Goal: Information Seeking & Learning: Learn about a topic

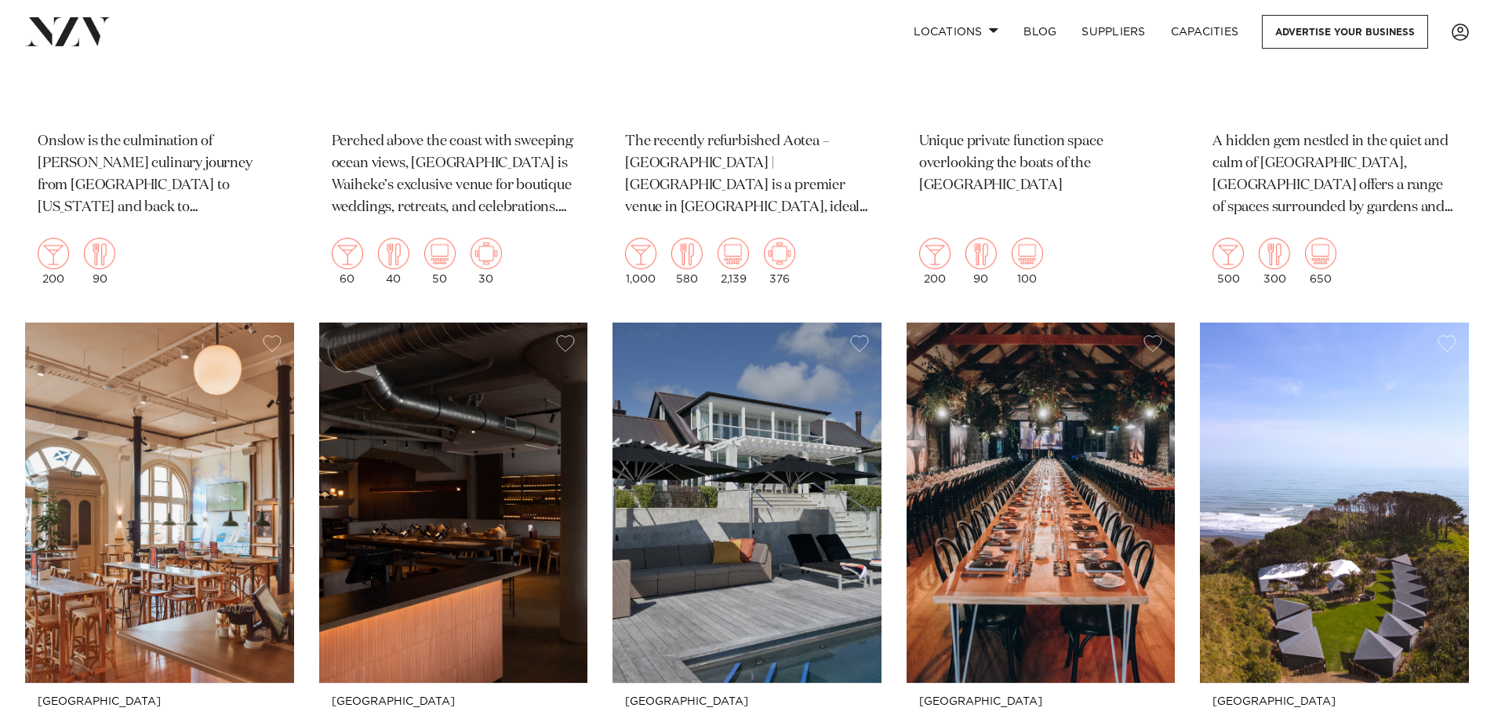
scroll to position [13883, 0]
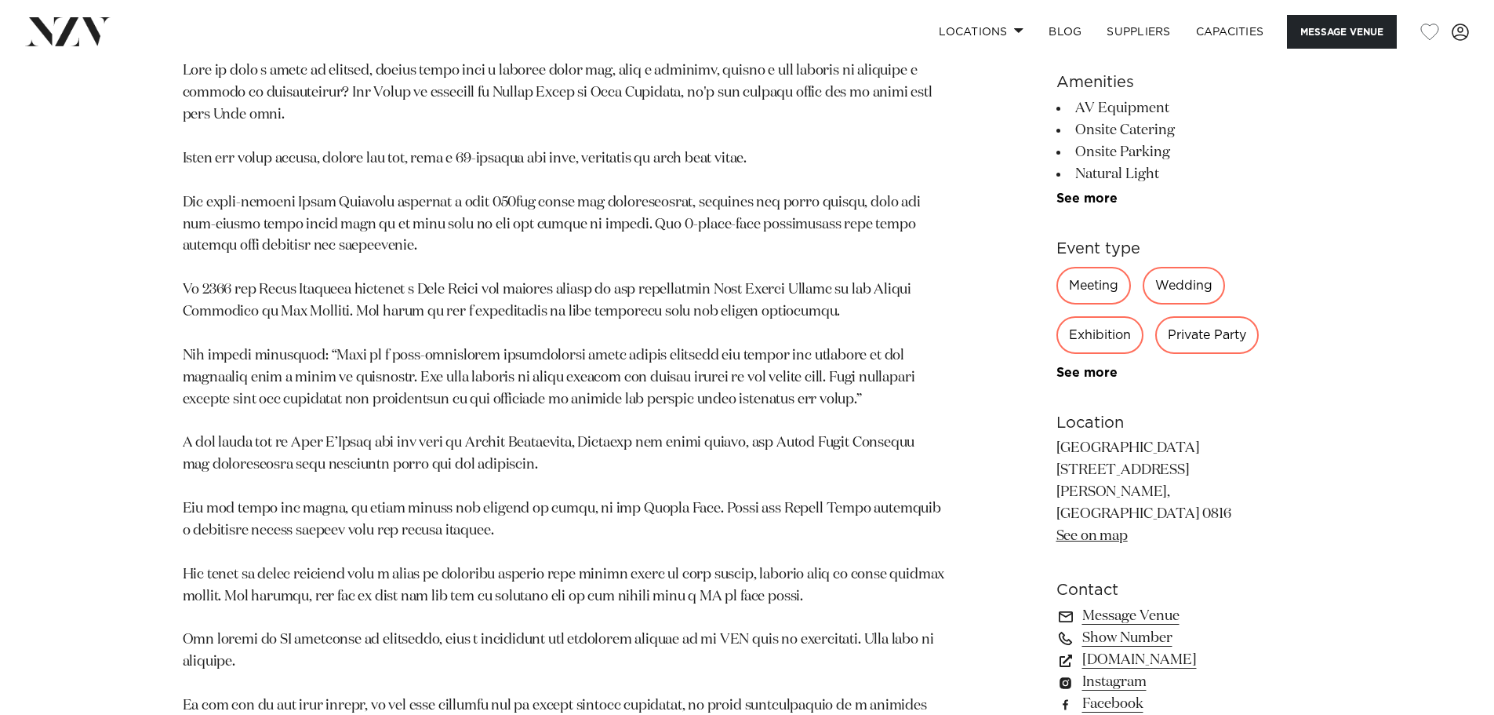
scroll to position [1177, 0]
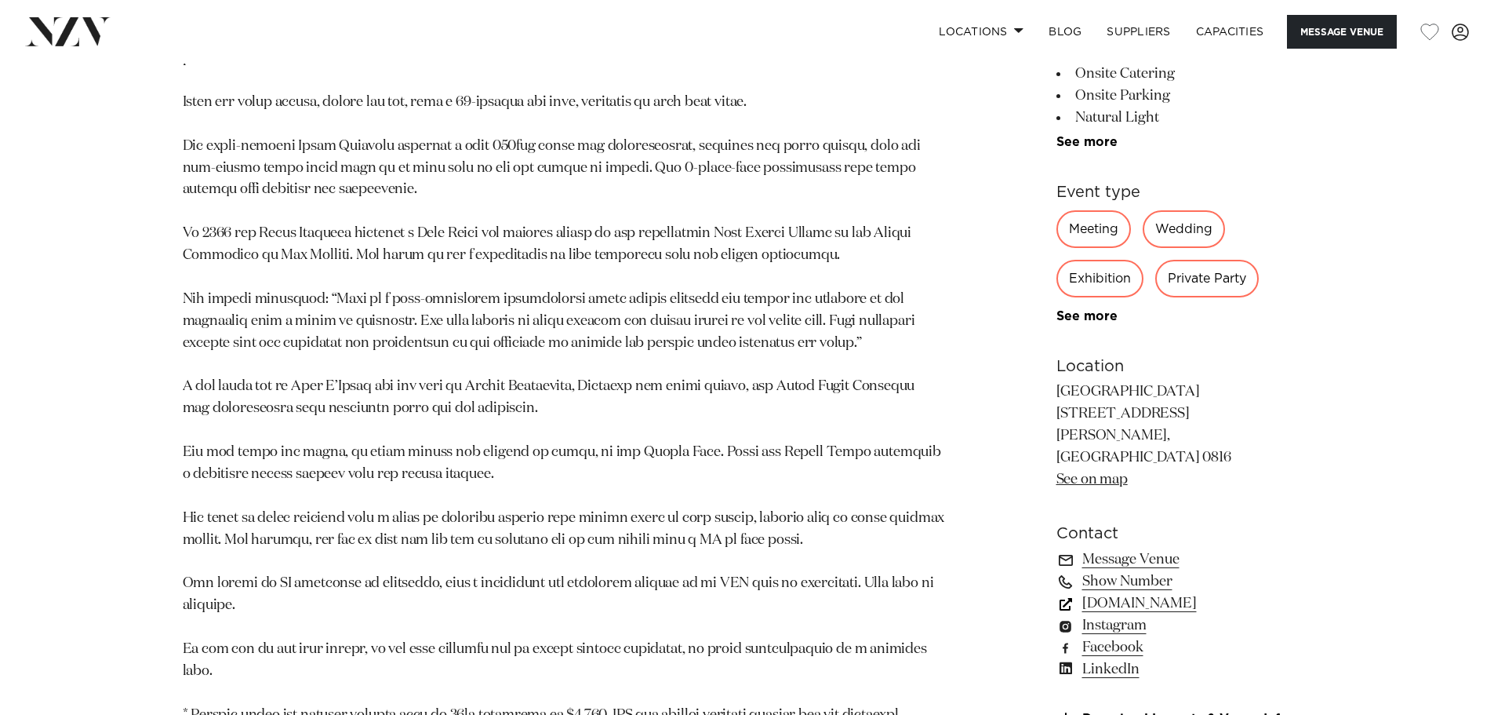
click at [1138, 593] on link "simplyevents.co.nz" at bounding box center [1185, 604] width 256 height 22
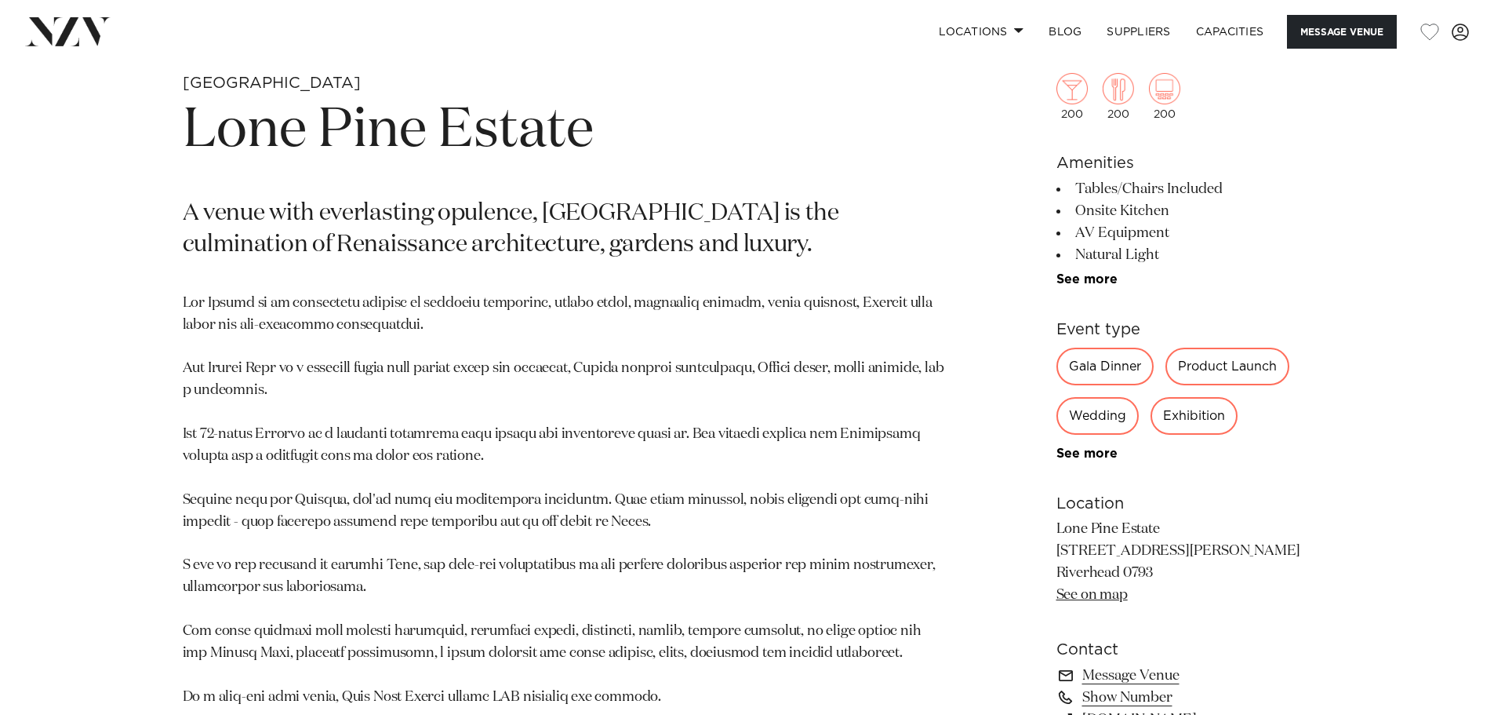
scroll to position [863, 0]
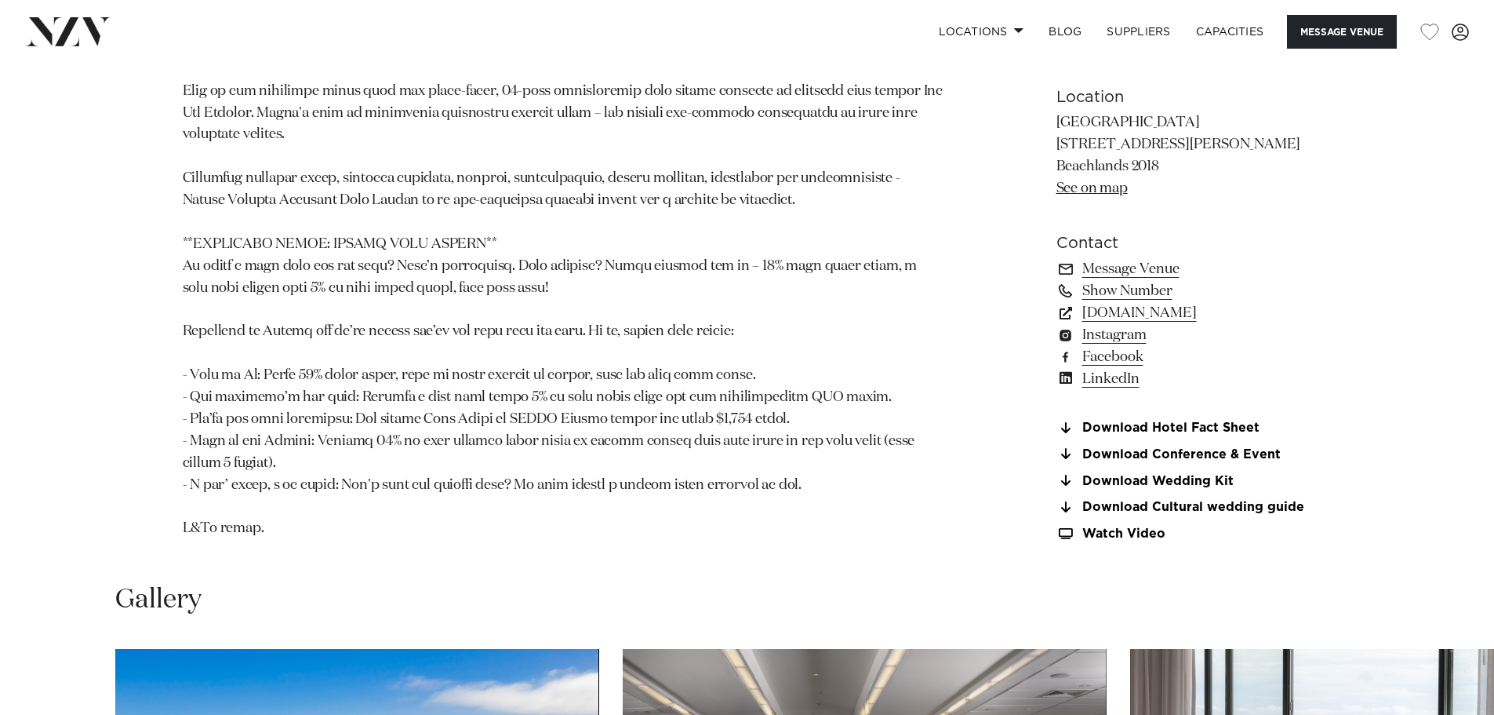
scroll to position [1412, 0]
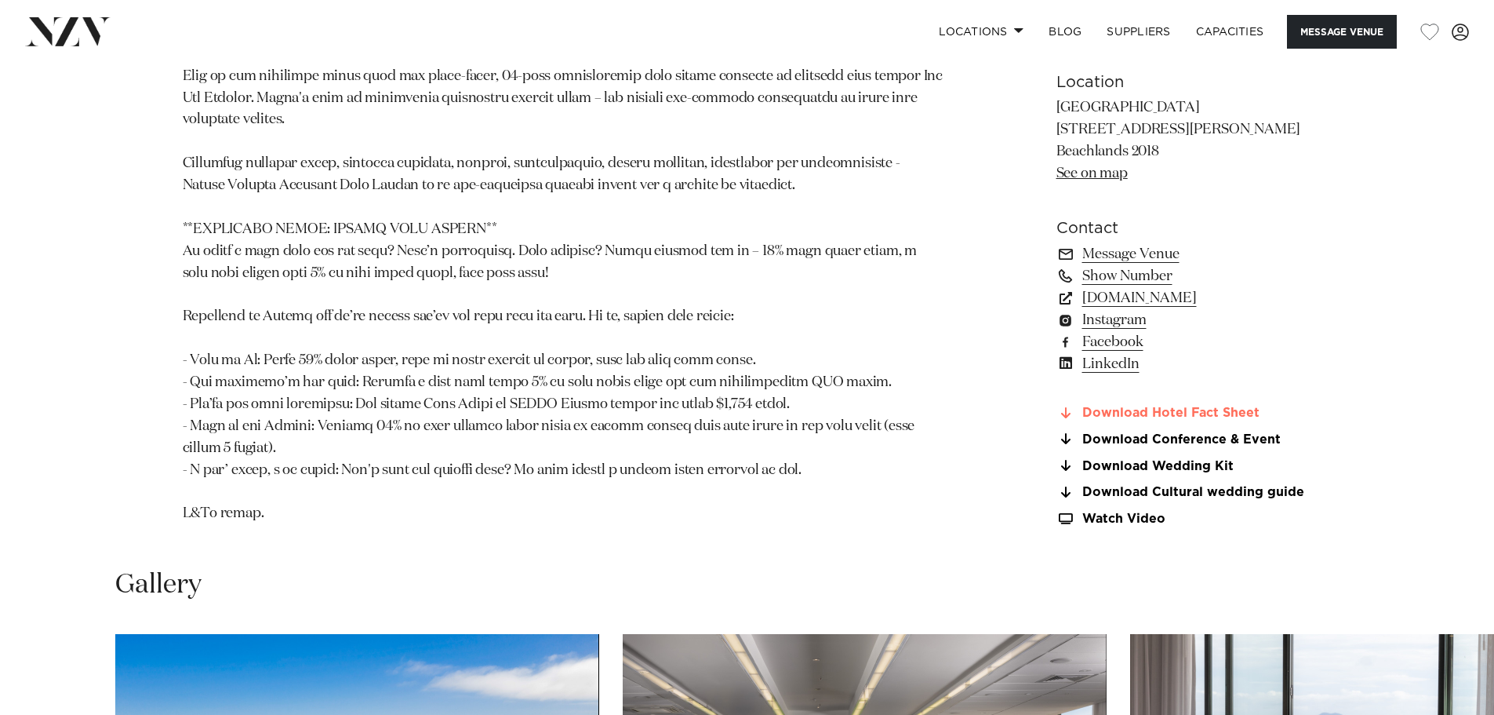
click at [1137, 420] on link "Download Hotel Fact Sheet" at bounding box center [1185, 413] width 256 height 14
click at [1136, 473] on link "Download Wedding Kit" at bounding box center [1185, 466] width 256 height 14
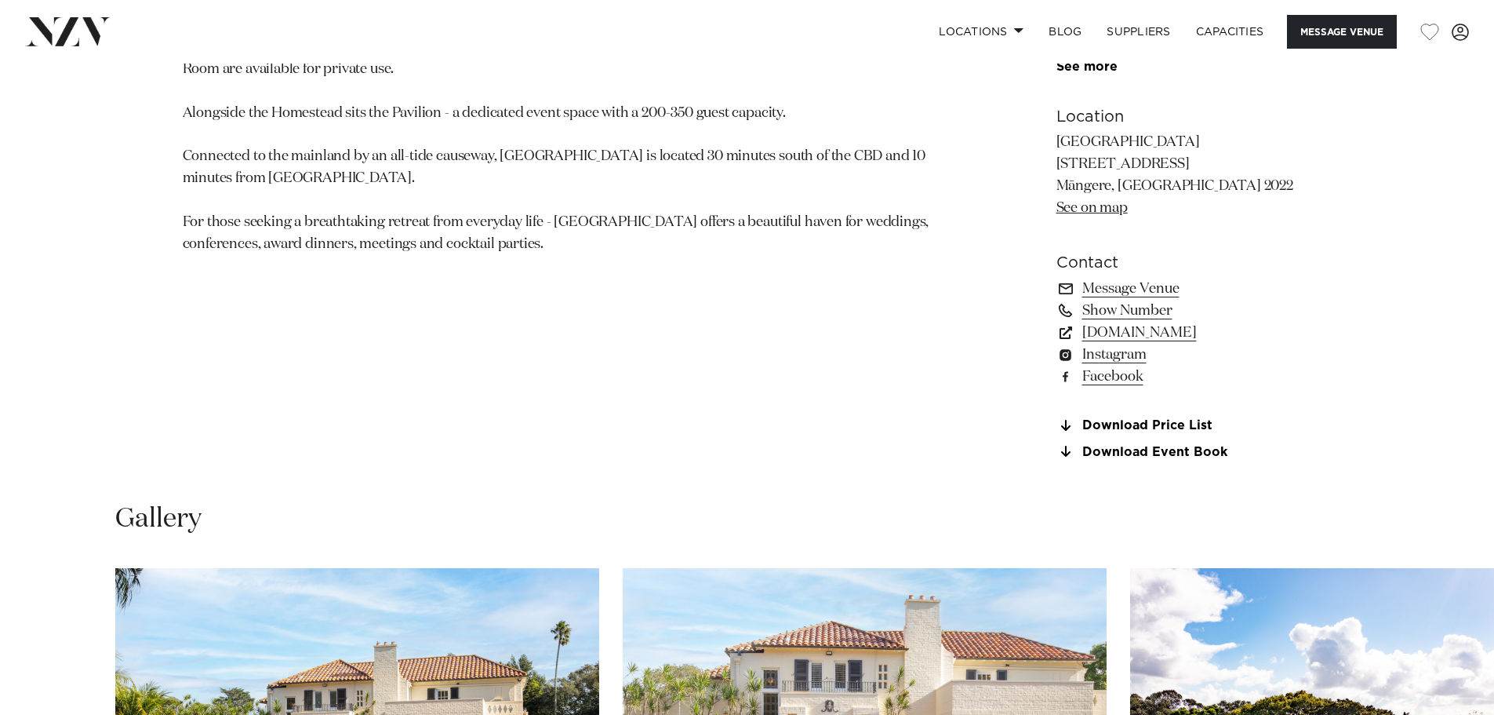
scroll to position [1177, 0]
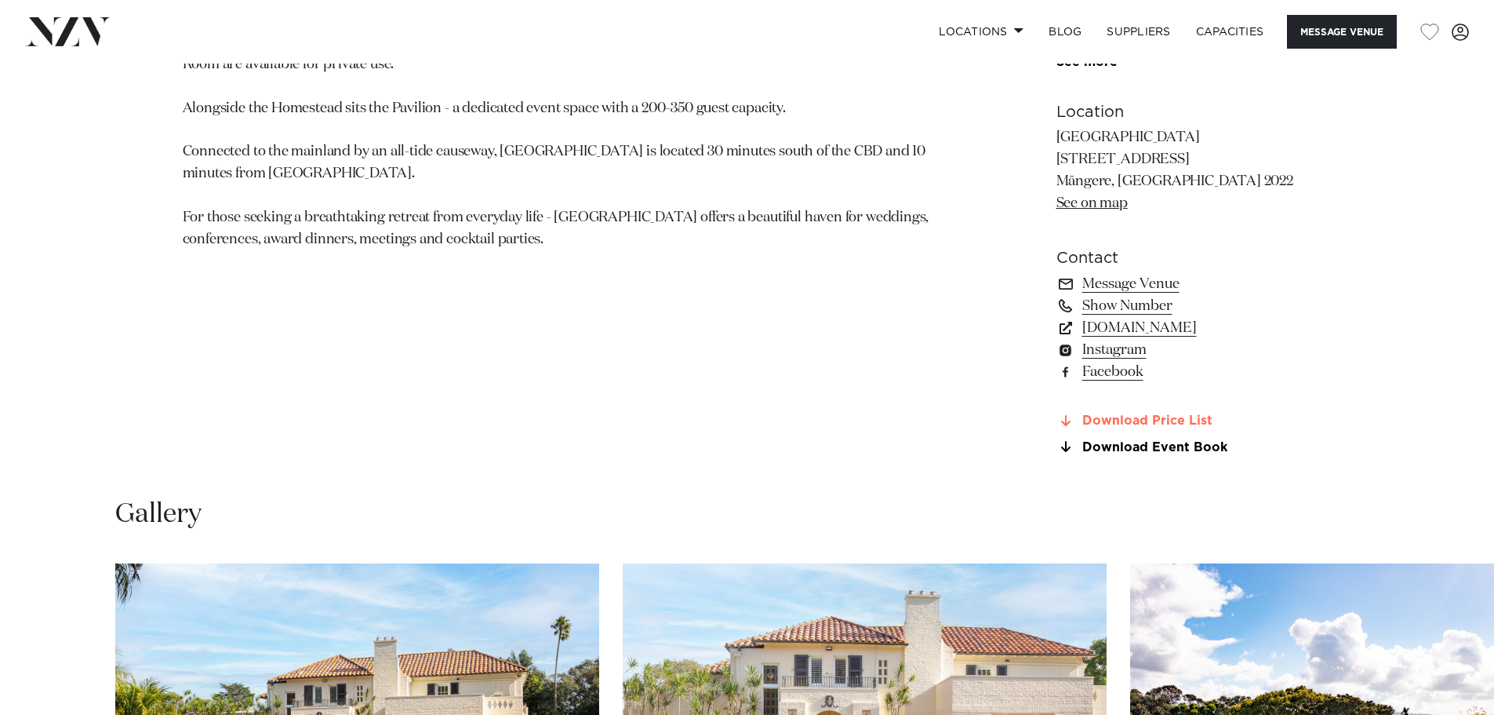
click at [1123, 420] on link "Download Price List" at bounding box center [1185, 421] width 256 height 14
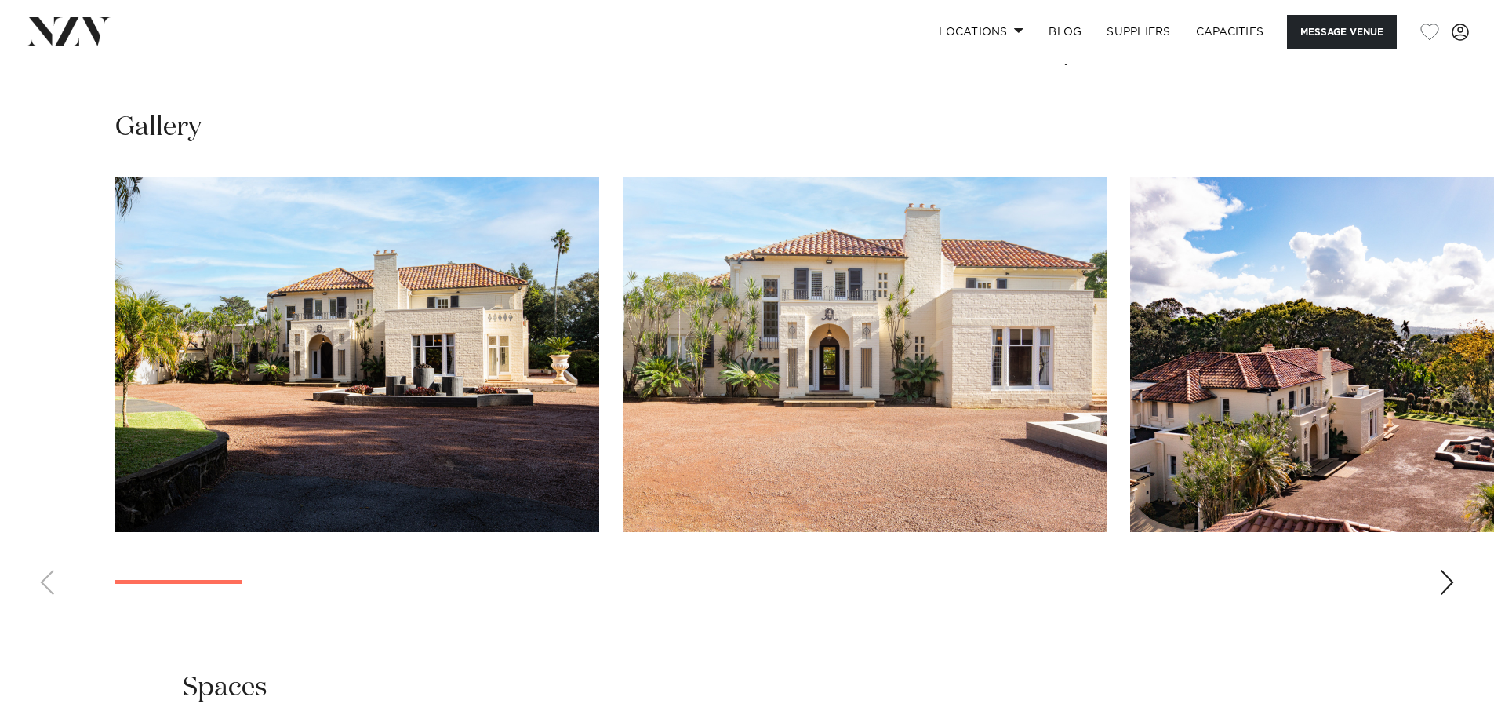
scroll to position [1569, 0]
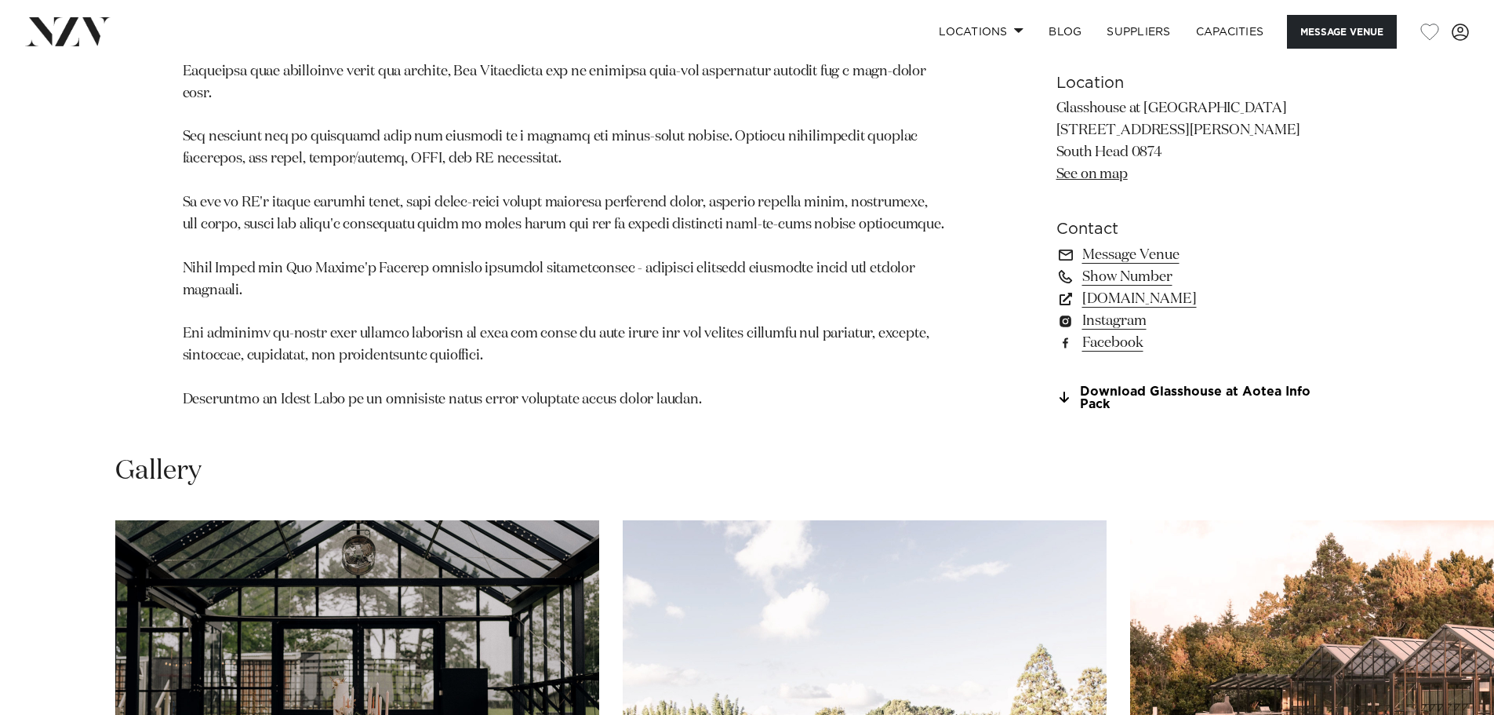
scroll to position [1098, 0]
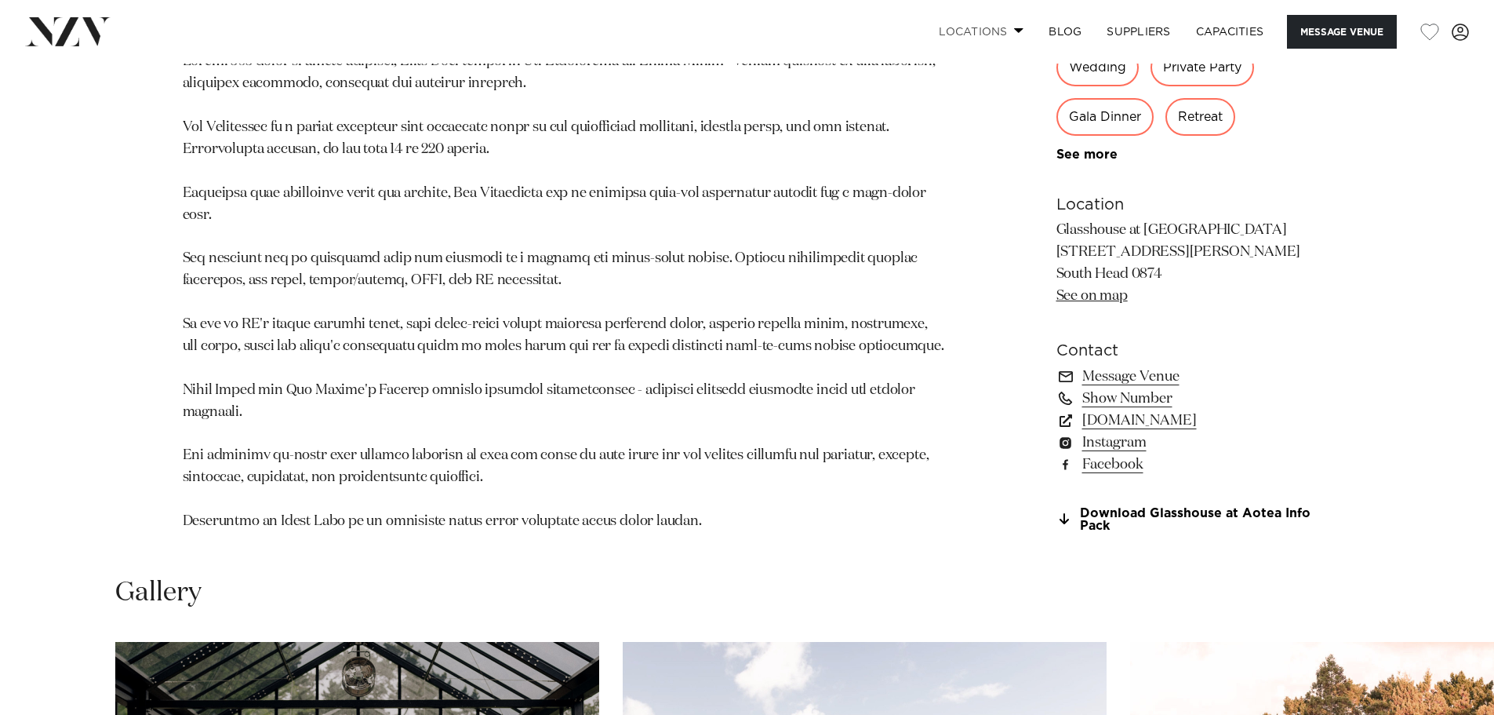
click at [1014, 32] on span at bounding box center [1019, 29] width 10 height 5
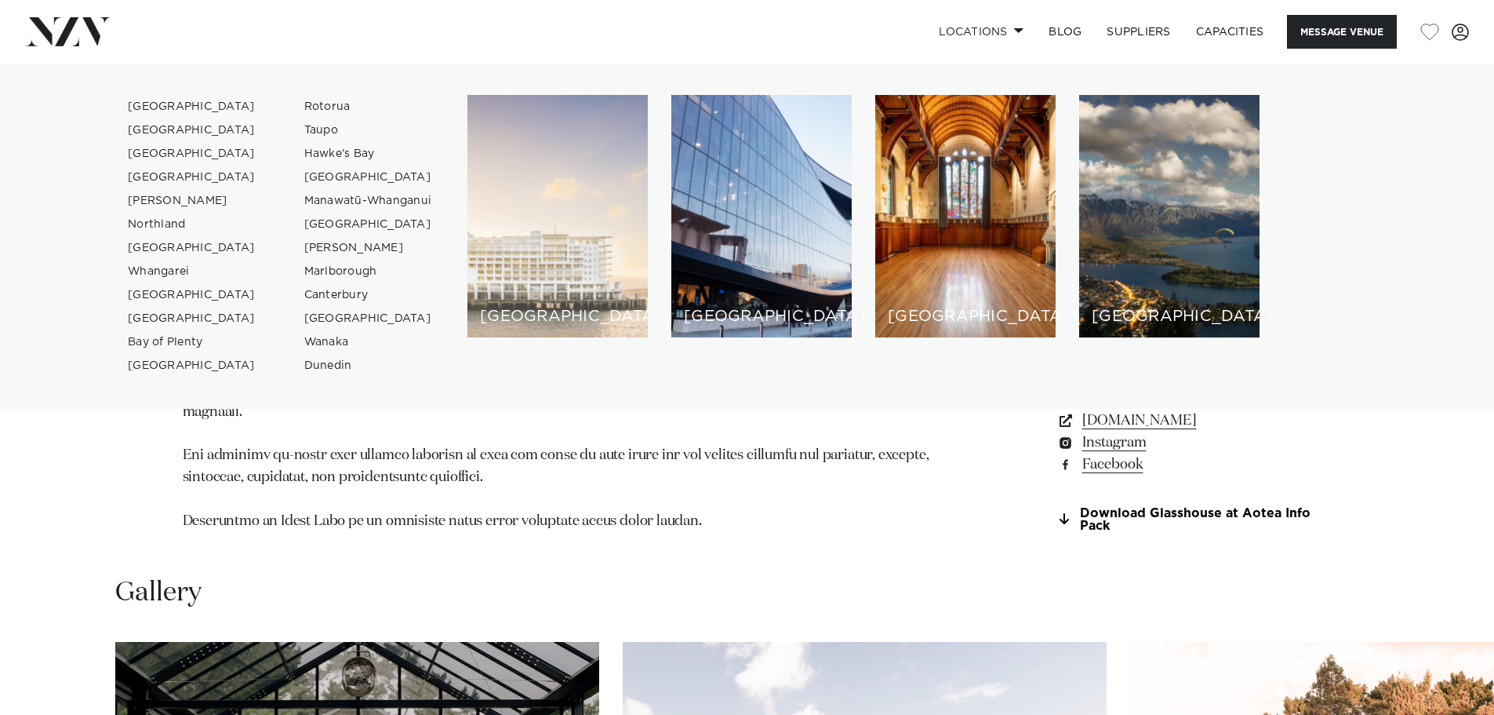
click at [558, 237] on div "[GEOGRAPHIC_DATA]" at bounding box center [557, 216] width 180 height 242
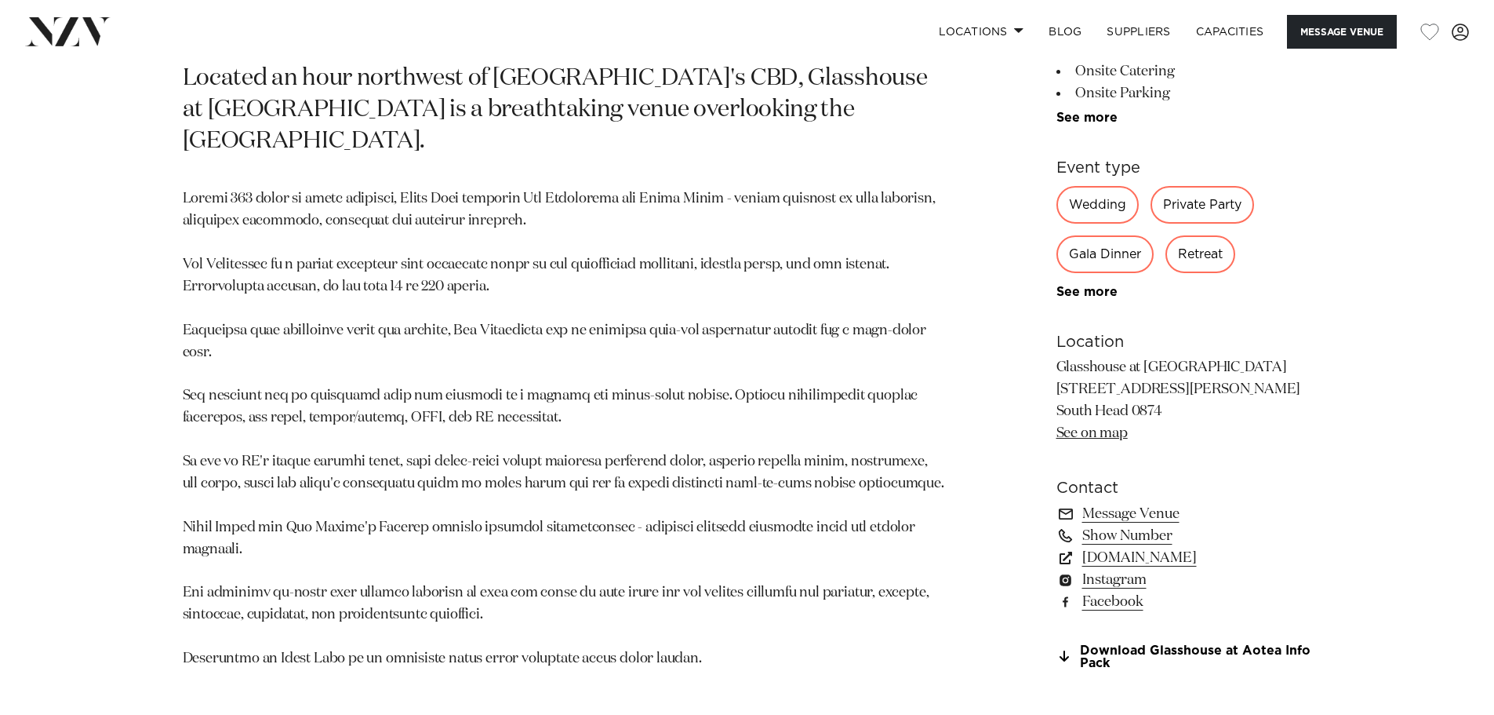
scroll to position [936, 0]
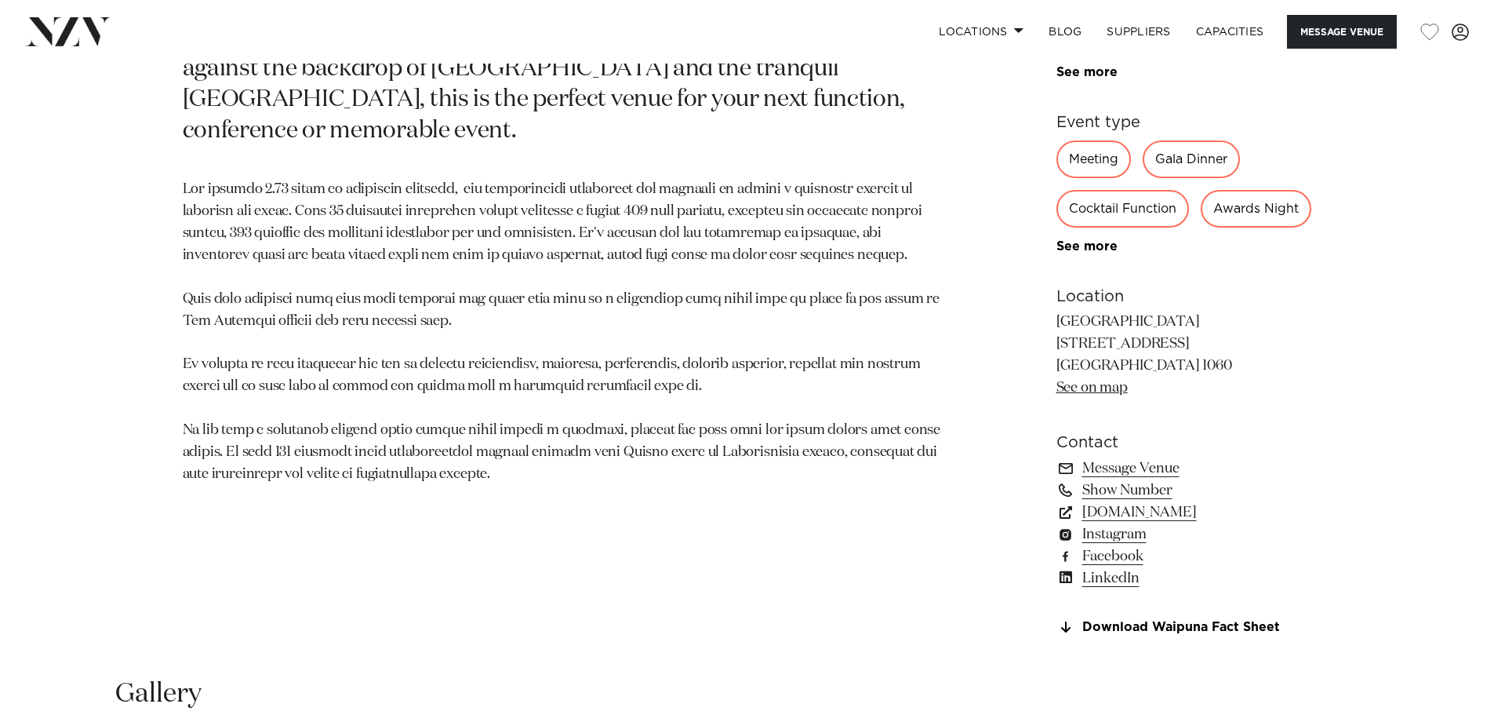
scroll to position [1020, 0]
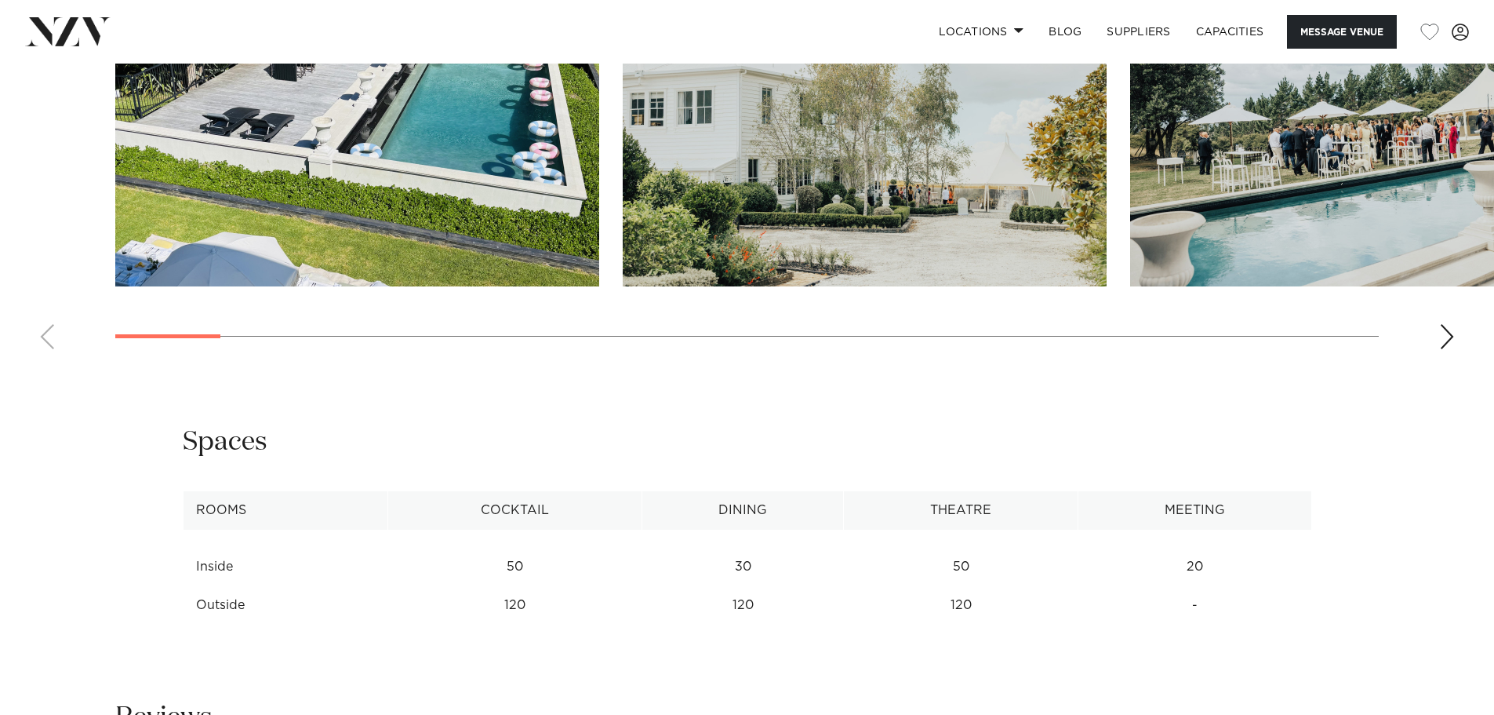
scroll to position [1322, 0]
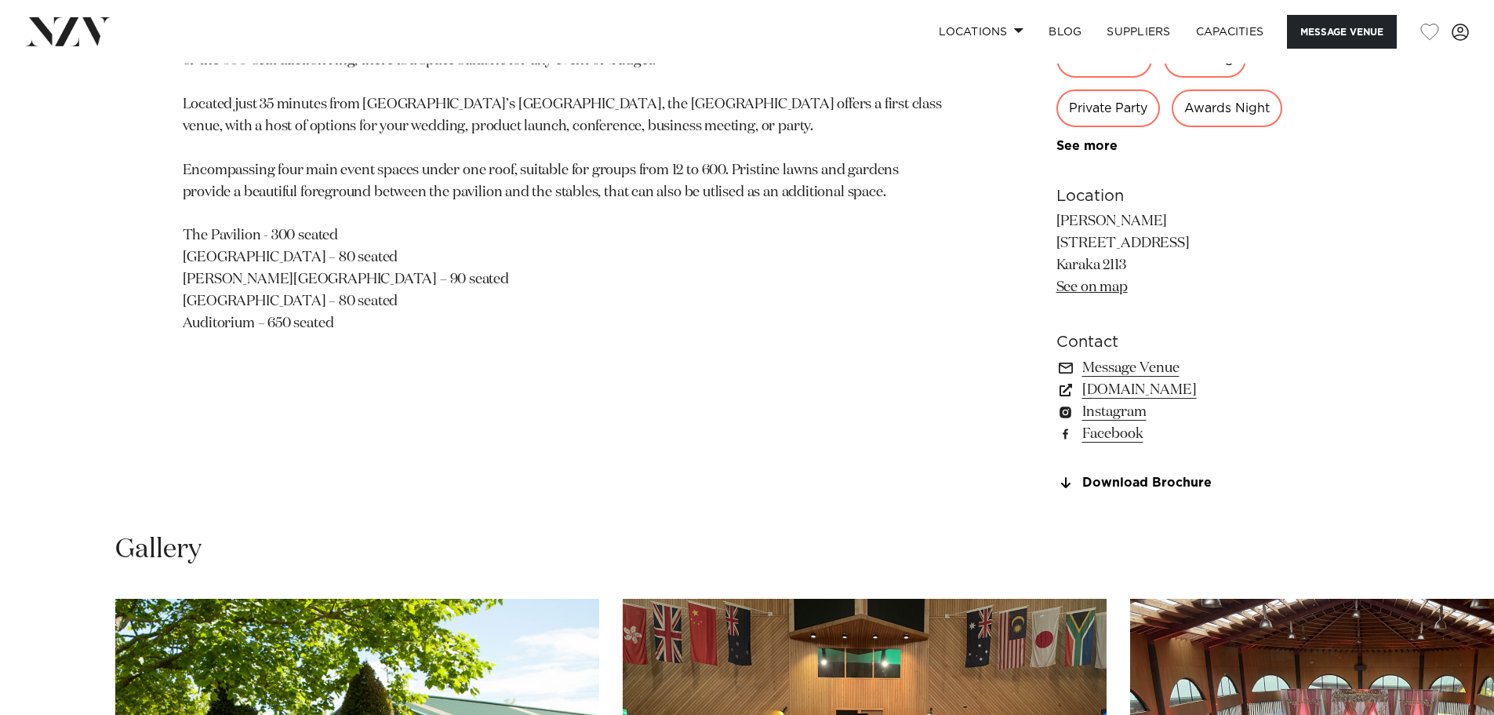
scroll to position [1098, 0]
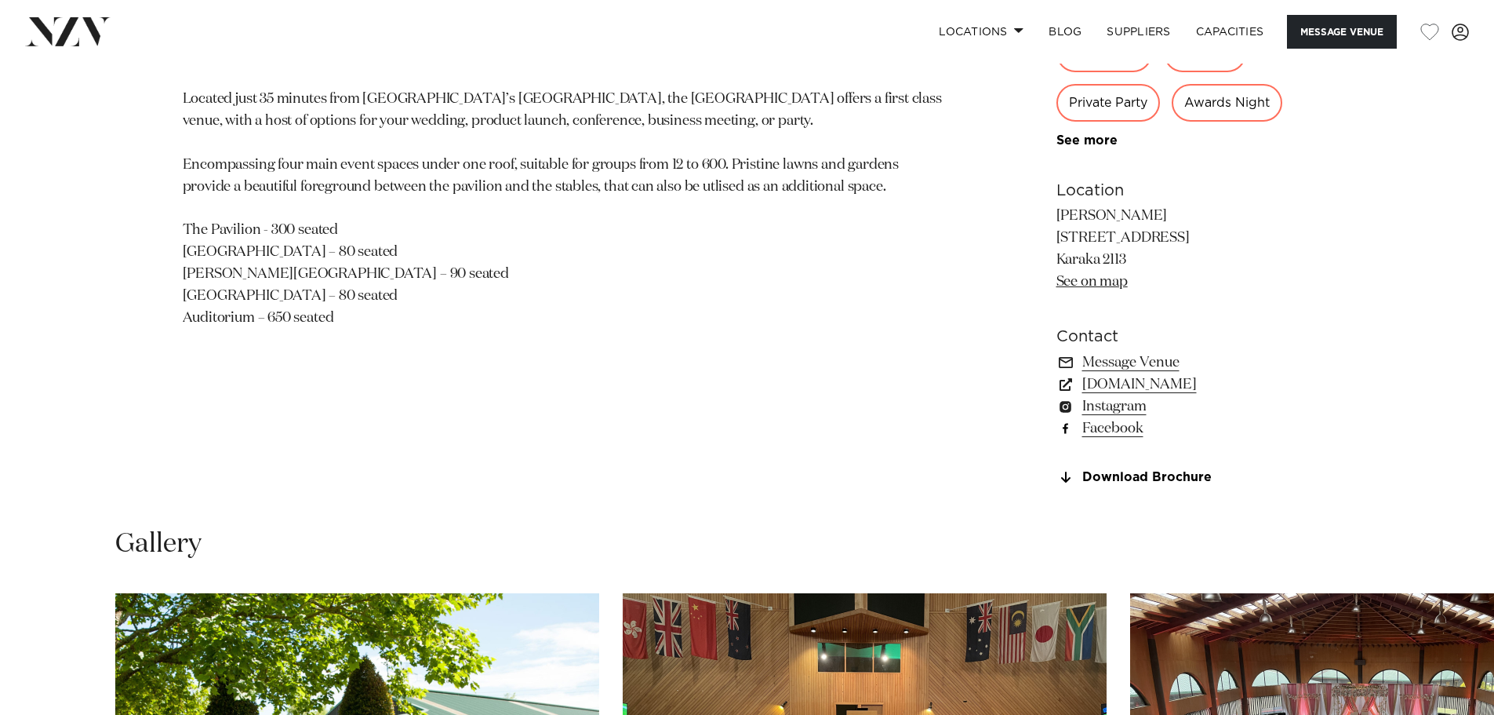
drag, startPoint x: 1188, startPoint y: 383, endPoint x: 1104, endPoint y: 421, distance: 93.0
click at [1188, 383] on link "karakapavilion.co.nz" at bounding box center [1185, 384] width 256 height 22
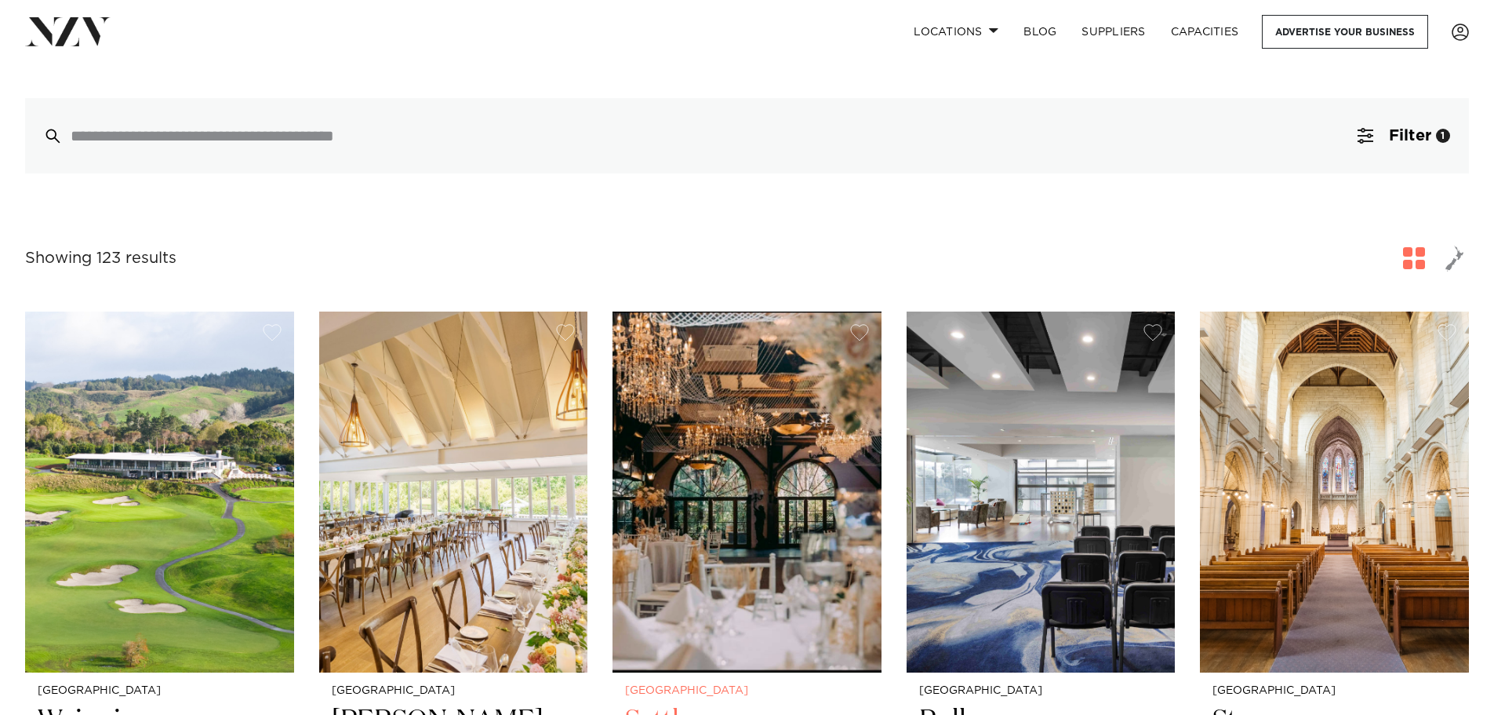
scroll to position [392, 0]
